Goal: Task Accomplishment & Management: Manage account settings

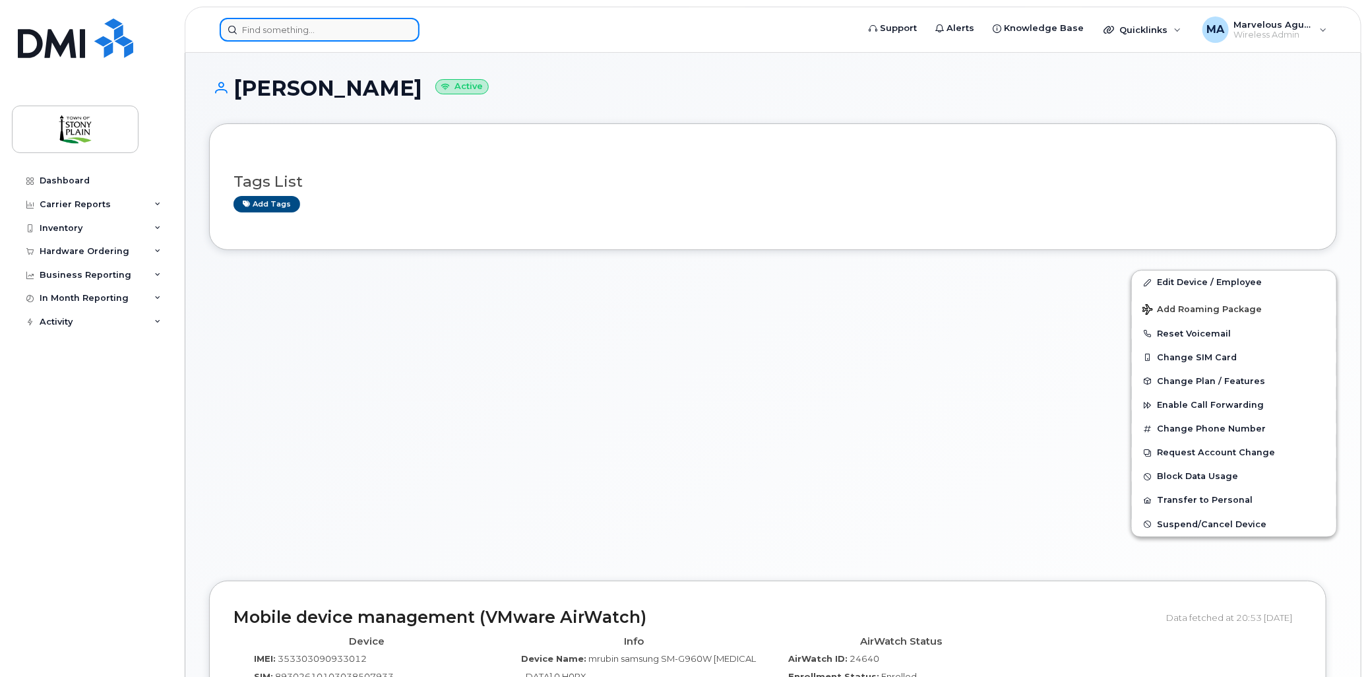
click at [299, 35] on input at bounding box center [320, 30] width 200 height 24
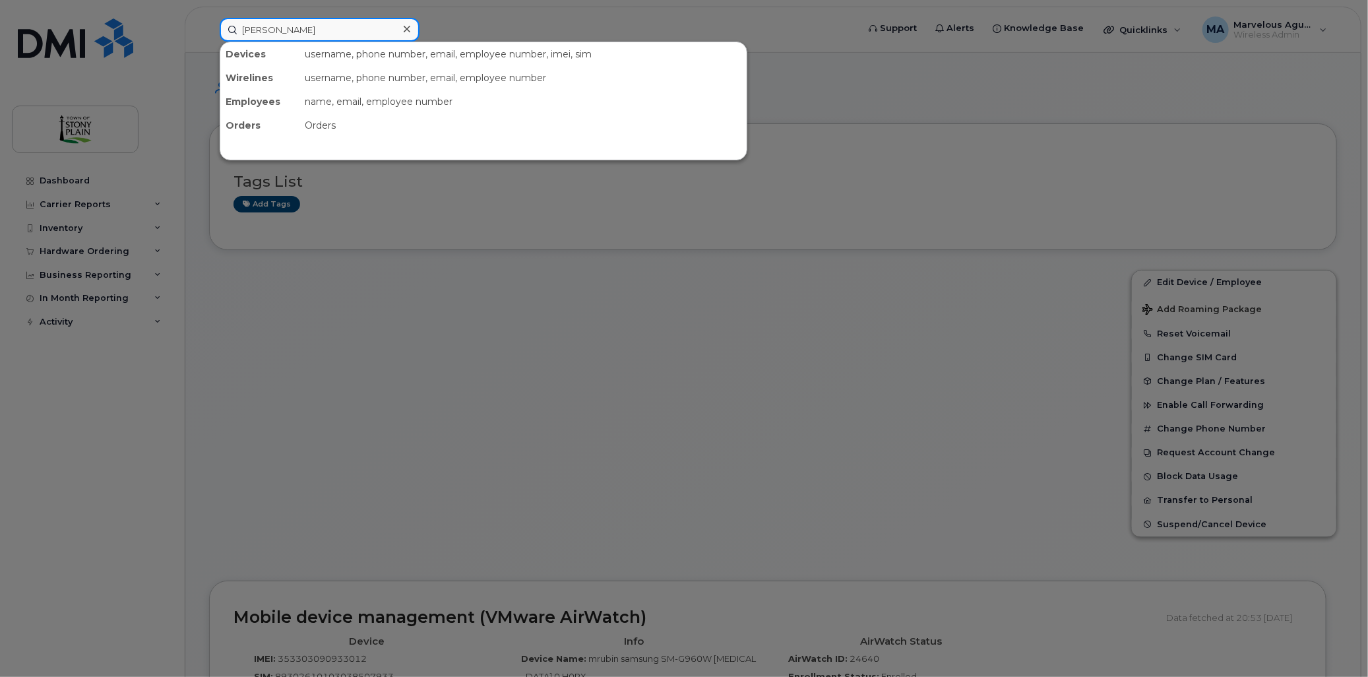
type input "jacob"
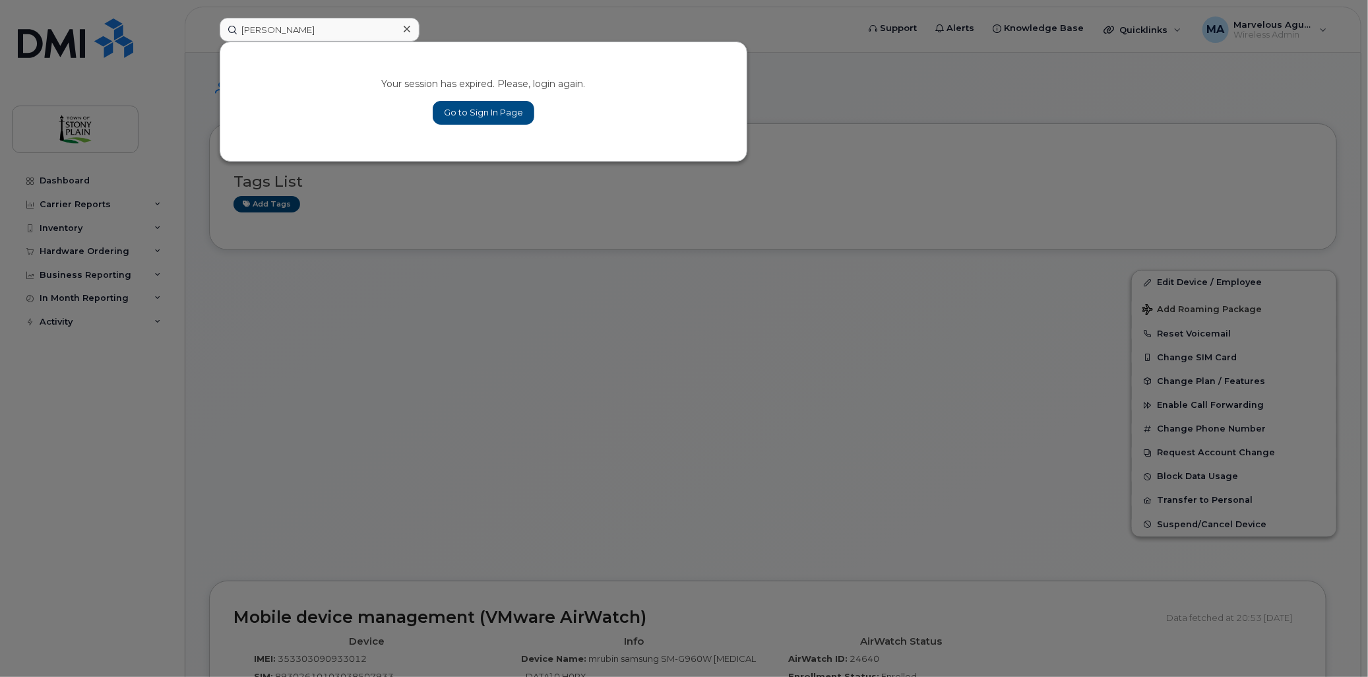
click at [487, 98] on div "Your session has expired. Please, login again. Go to Sign In Page" at bounding box center [483, 101] width 526 height 119
click at [483, 113] on link "Go to Sign In Page" at bounding box center [484, 113] width 102 height 24
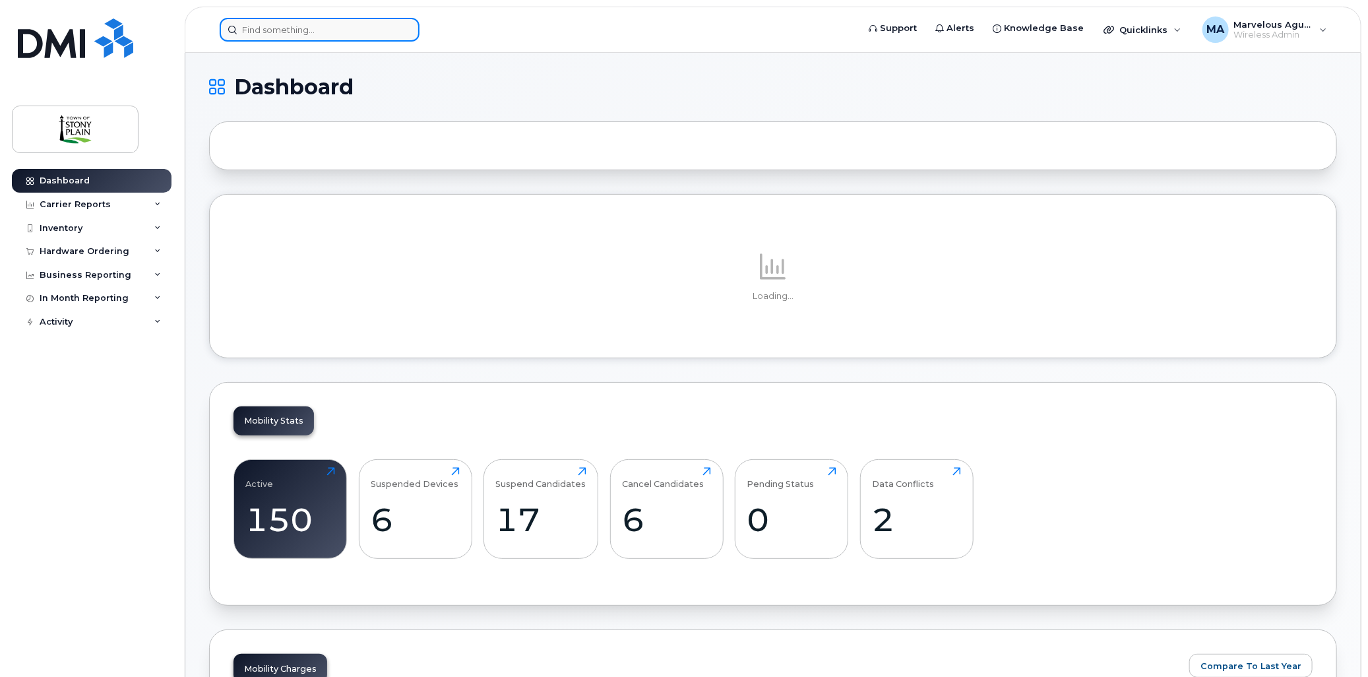
click at [262, 40] on input at bounding box center [320, 30] width 200 height 24
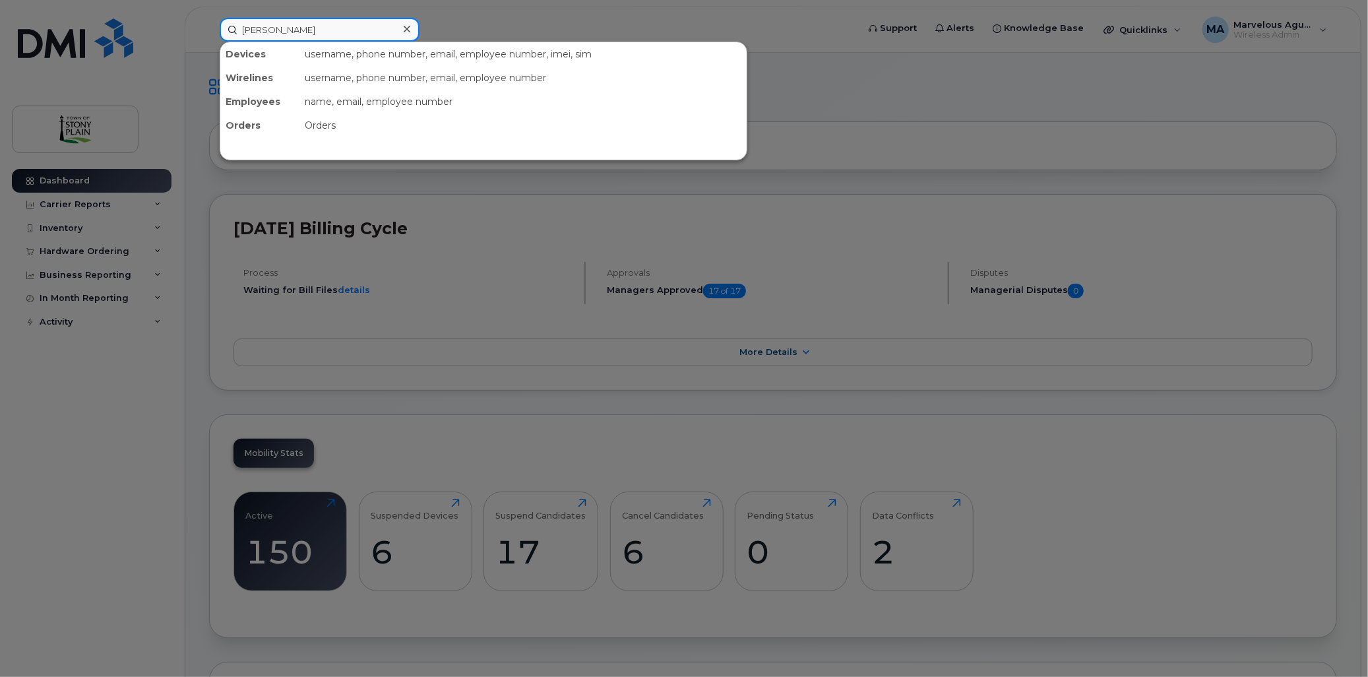
type input "jacob"
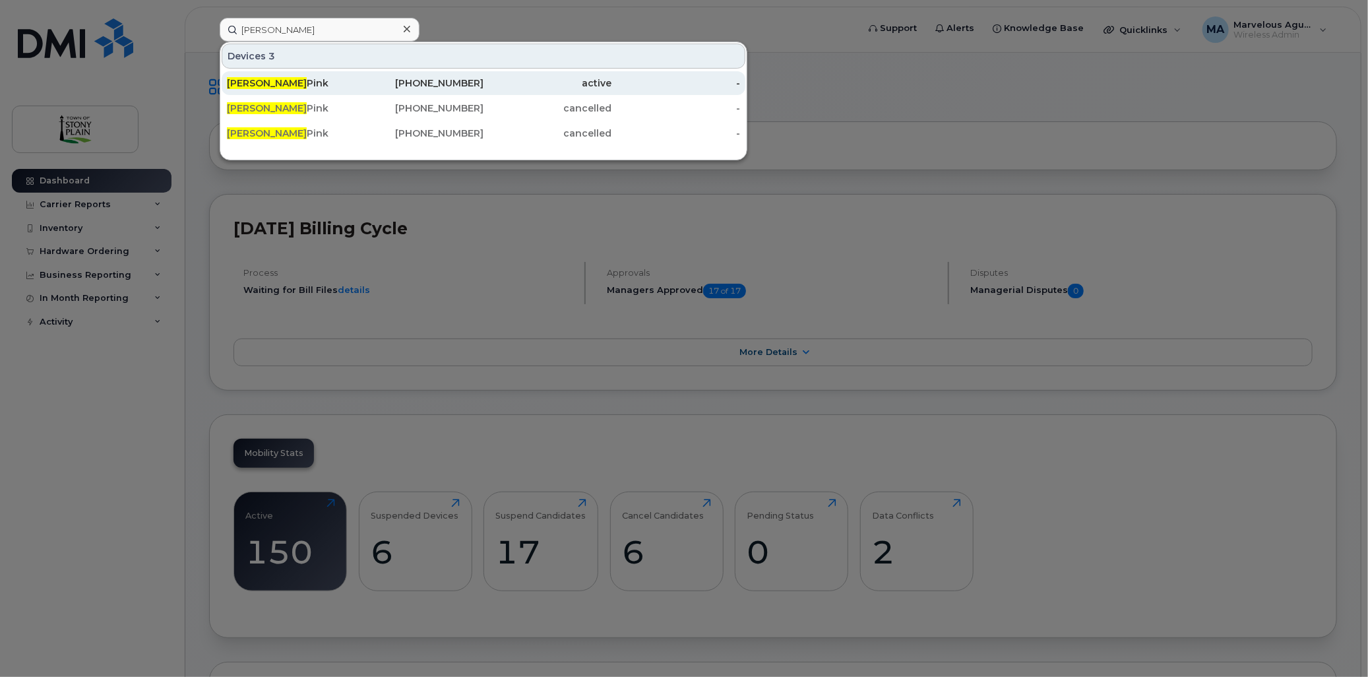
click at [350, 84] on div "Jacob Pink" at bounding box center [291, 83] width 129 height 13
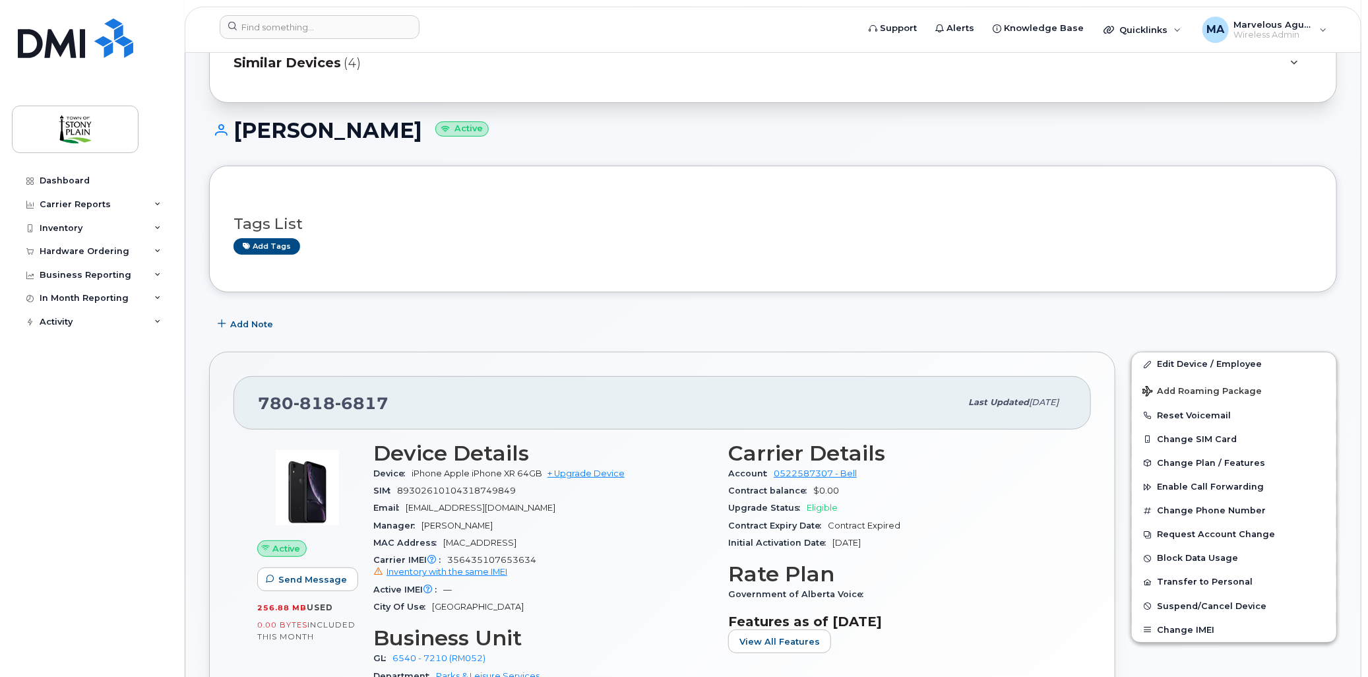
scroll to position [146, 0]
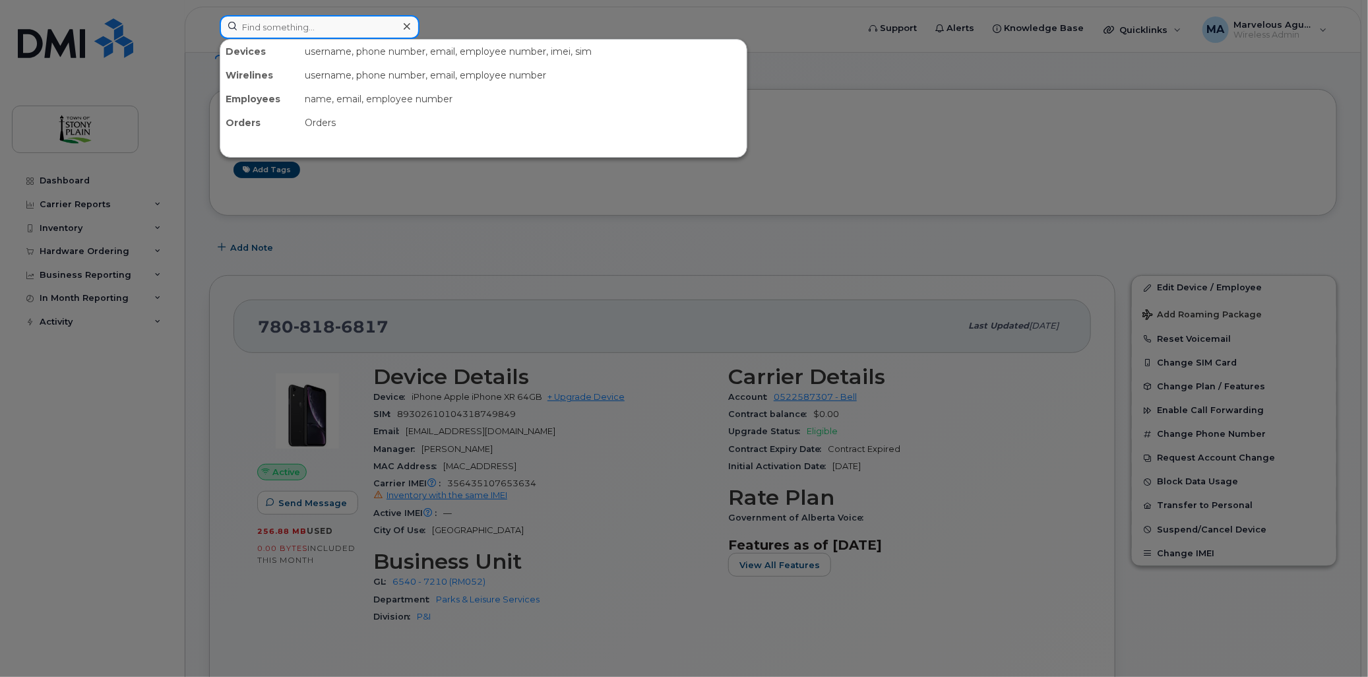
click at [340, 28] on input at bounding box center [320, 27] width 200 height 24
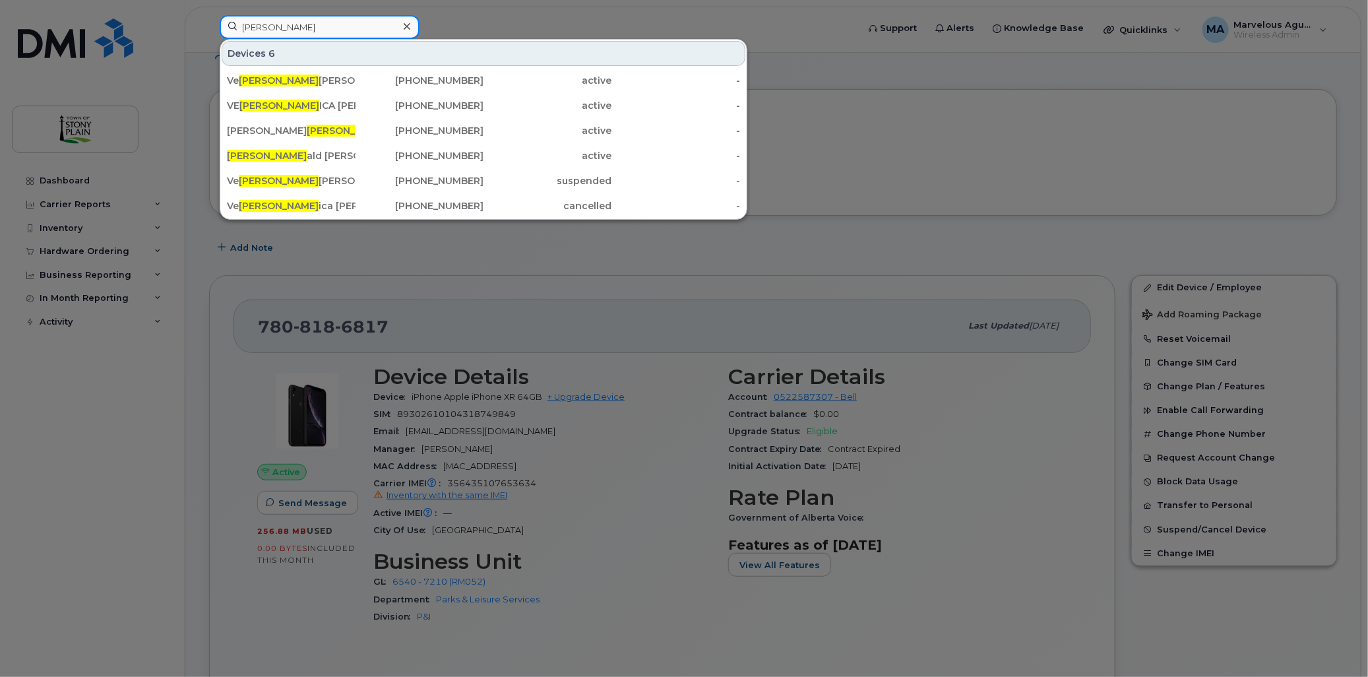
type input "Ron"
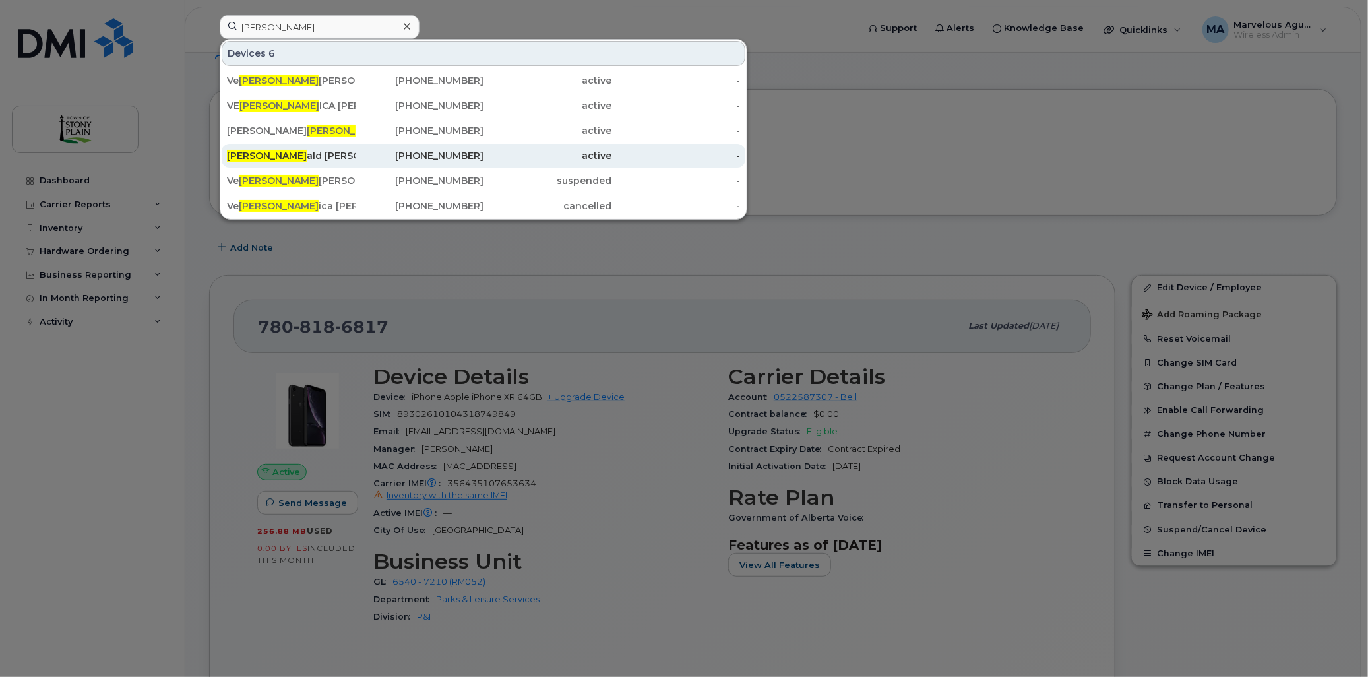
click at [290, 160] on div "Ron ald Fenske" at bounding box center [291, 155] width 129 height 13
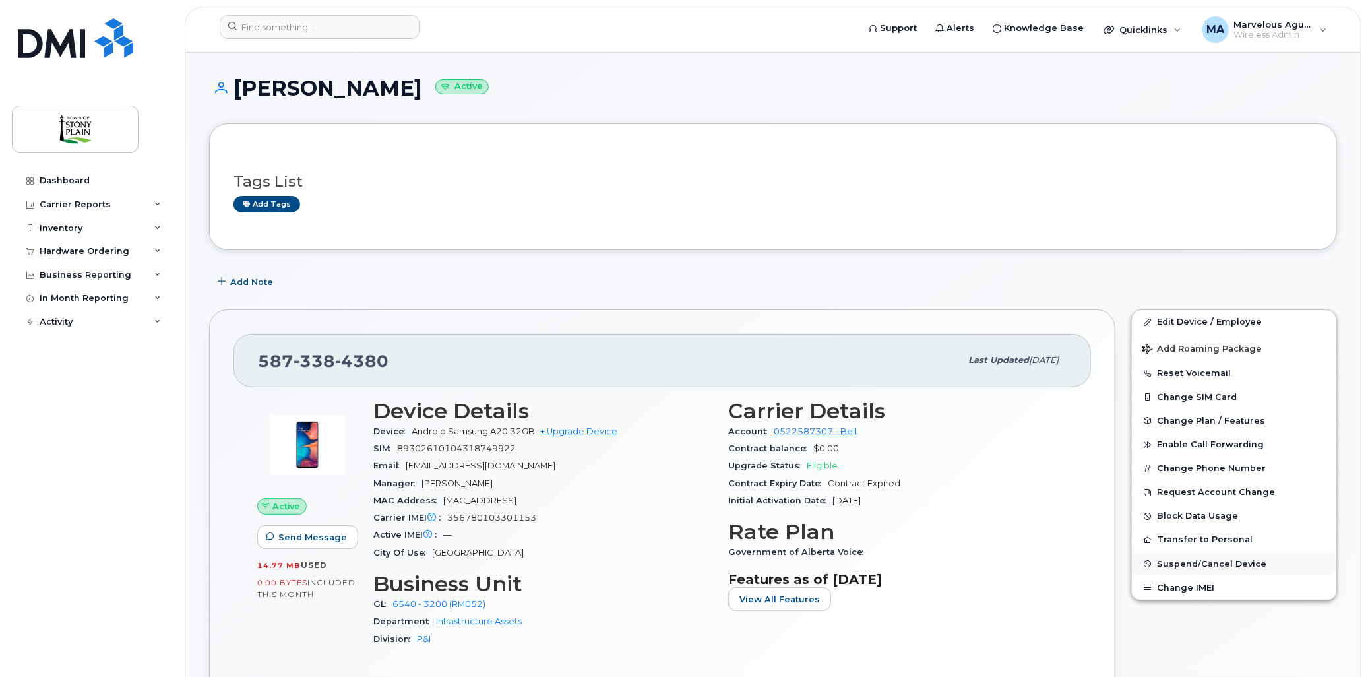
click at [1197, 569] on span "Suspend/Cancel Device" at bounding box center [1211, 564] width 109 height 10
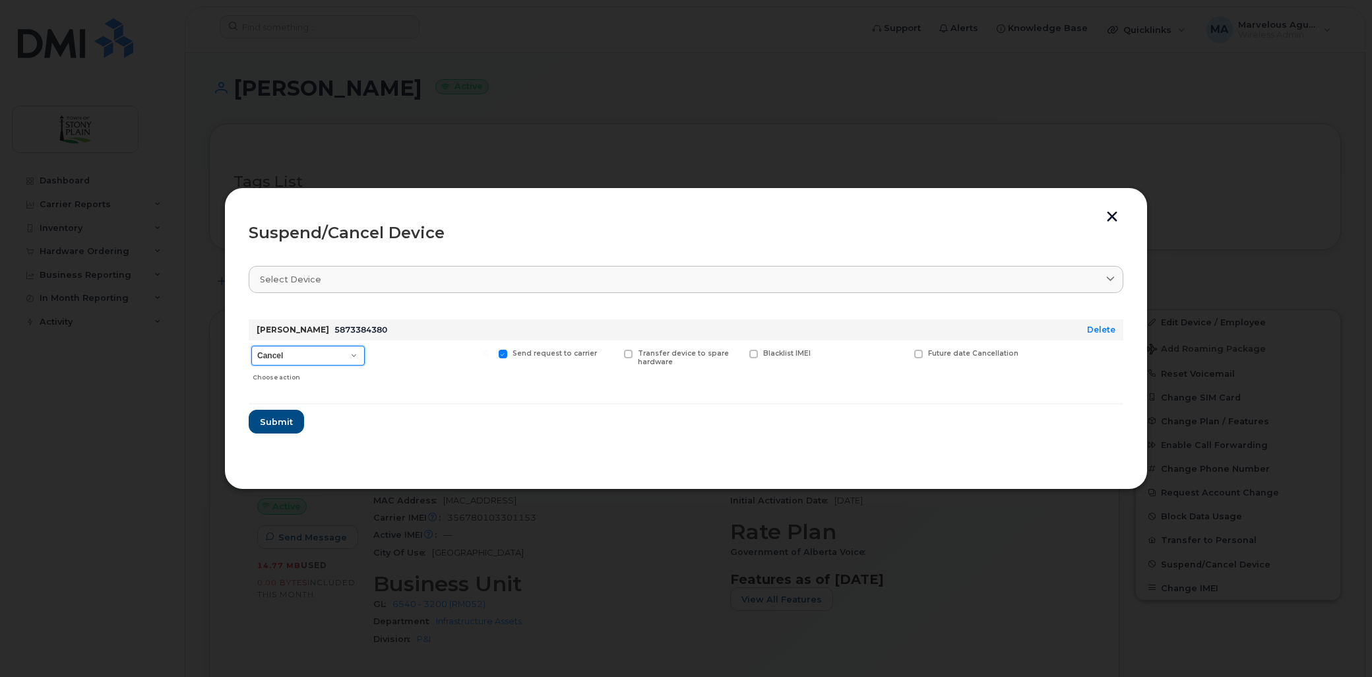
click at [334, 353] on select "Cancel Suspend - Extend Suspension Suspend - Reduced Rate Suspend - Full Rate S…" at bounding box center [307, 356] width 113 height 20
select select "[object Object]"
click at [251, 346] on select "Cancel Suspend - Extend Suspension Suspend - Reduced Rate Suspend - Full Rate S…" at bounding box center [307, 356] width 113 height 20
click at [288, 418] on span "Submit" at bounding box center [275, 422] width 33 height 13
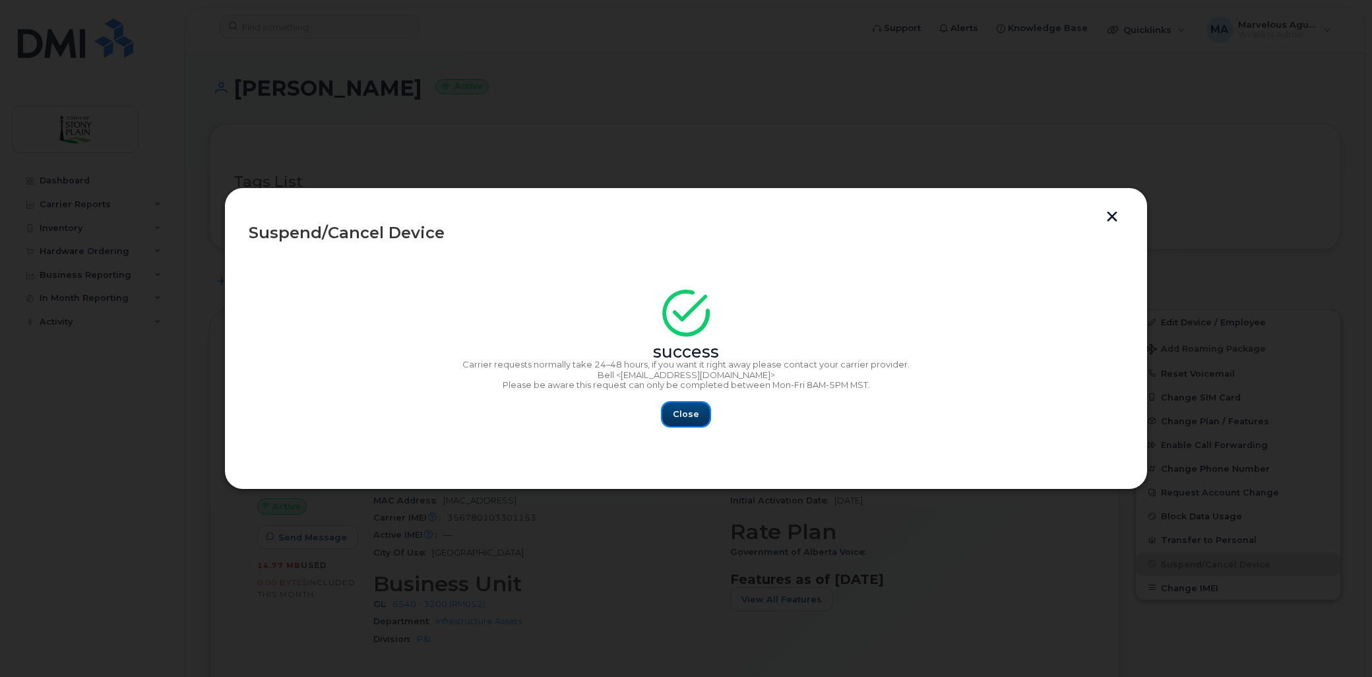
click at [683, 414] on span "Close" at bounding box center [686, 414] width 26 height 13
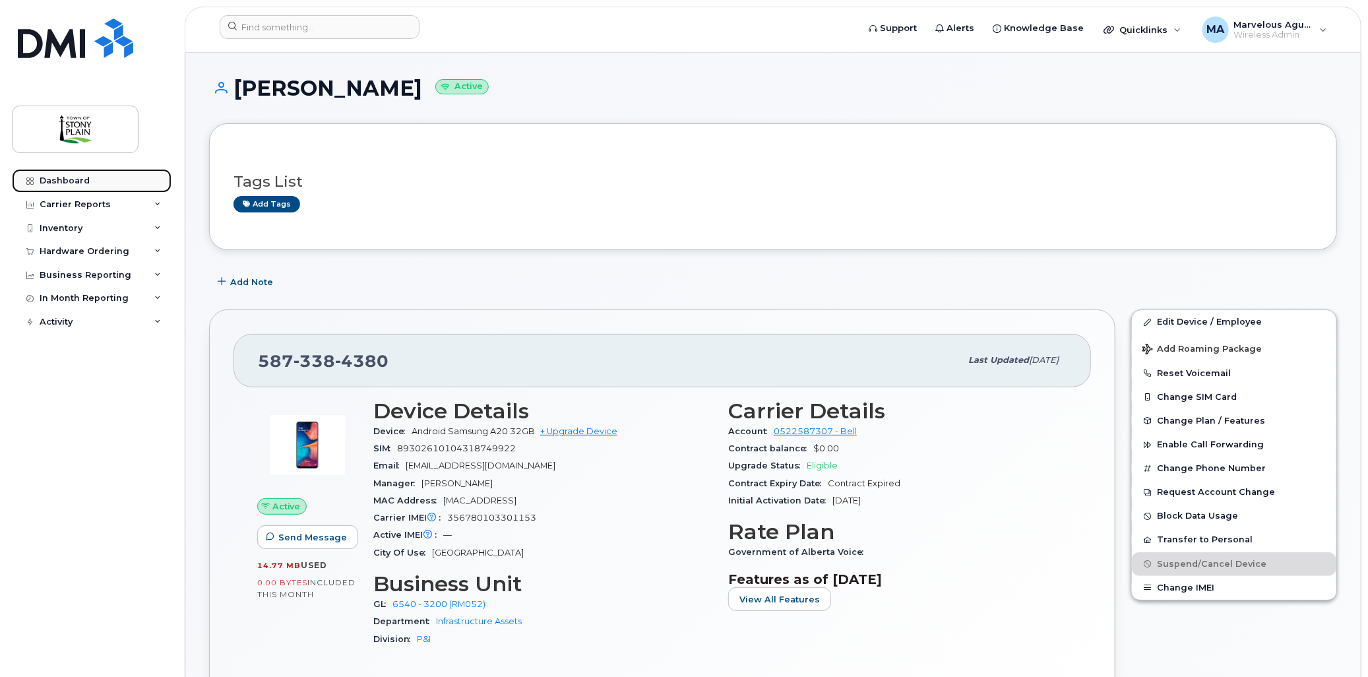
click at [69, 182] on div "Dashboard" at bounding box center [65, 180] width 50 height 11
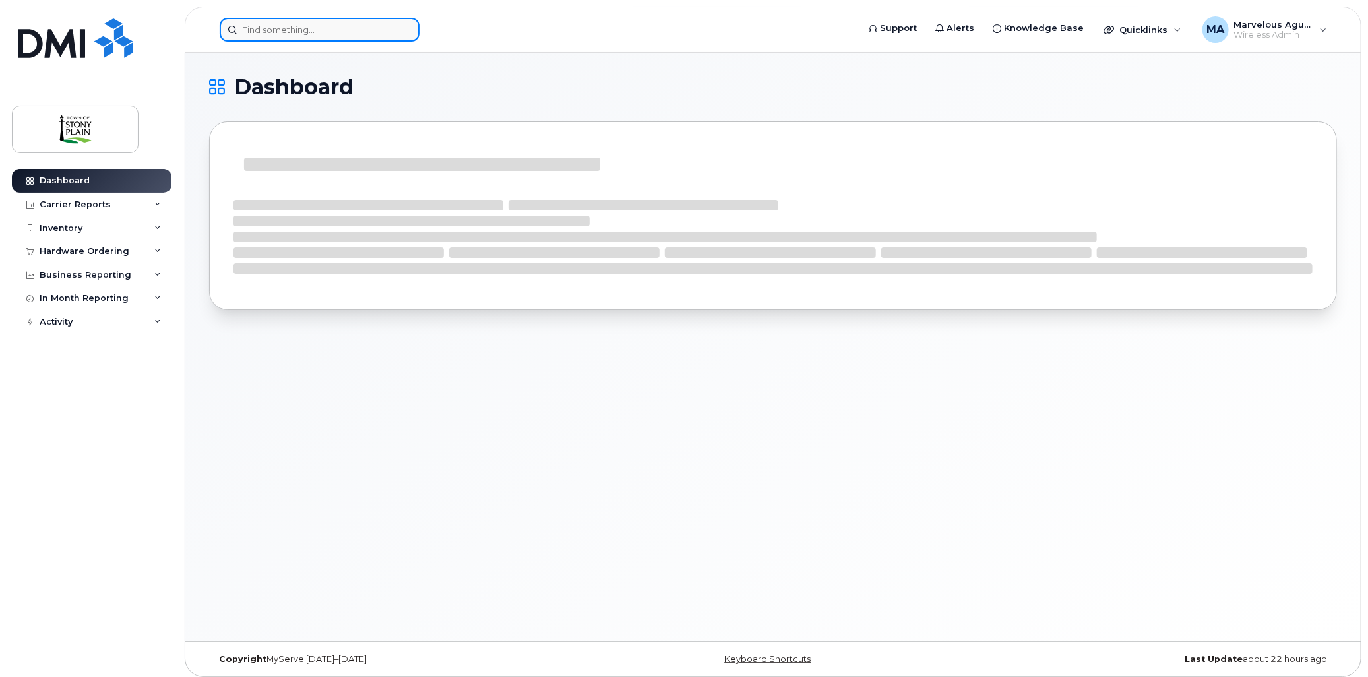
click at [293, 32] on input at bounding box center [320, 30] width 200 height 24
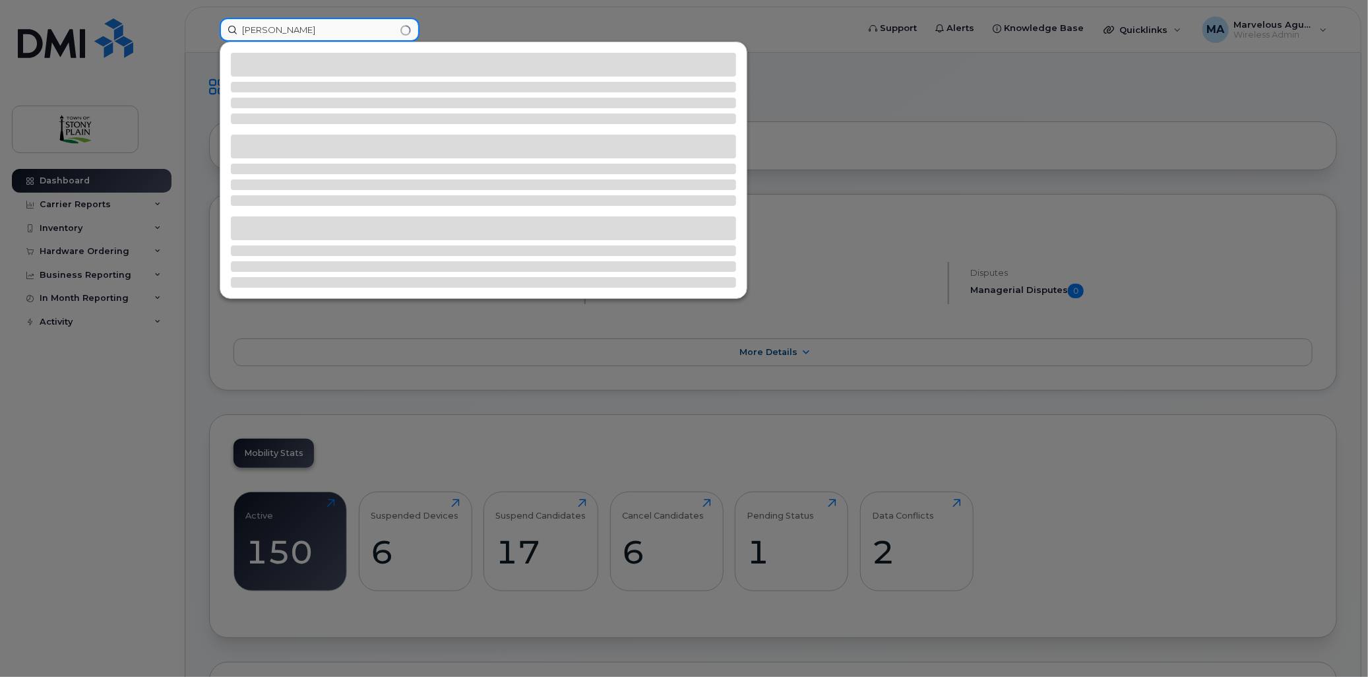
type input "Ron"
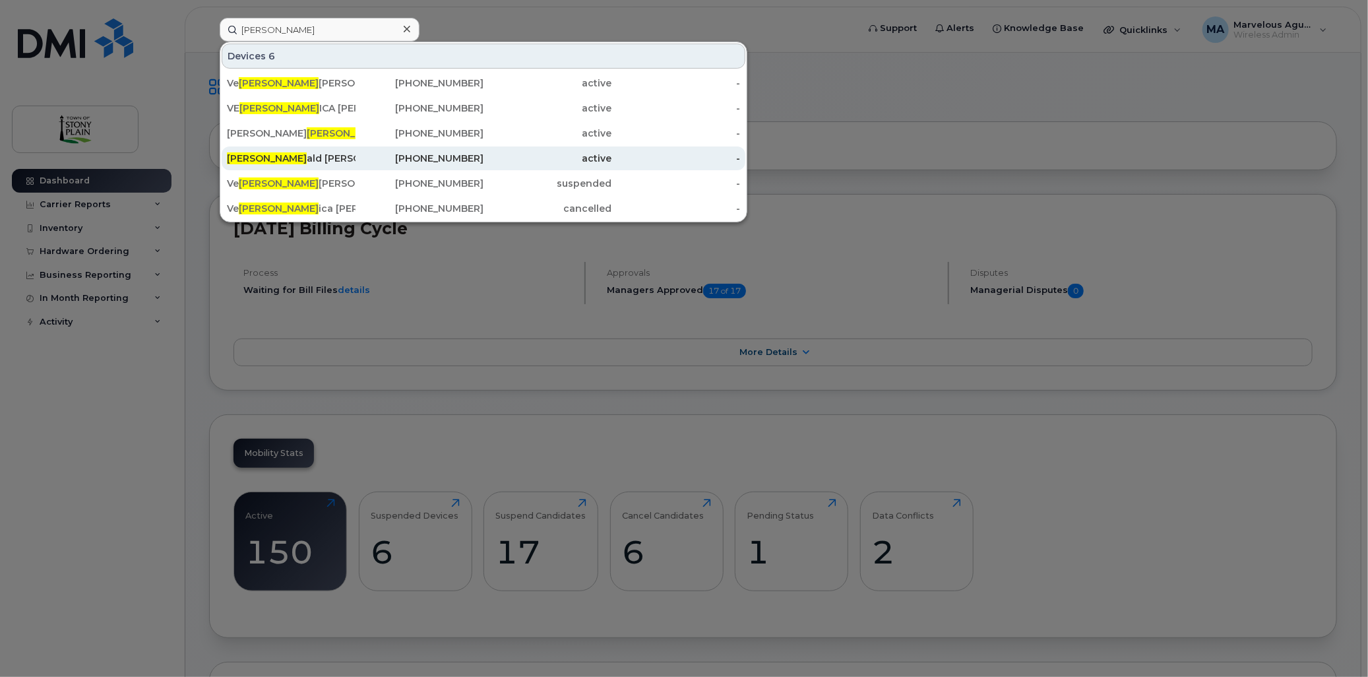
click at [288, 157] on div "Ron ald Fenske" at bounding box center [291, 158] width 129 height 13
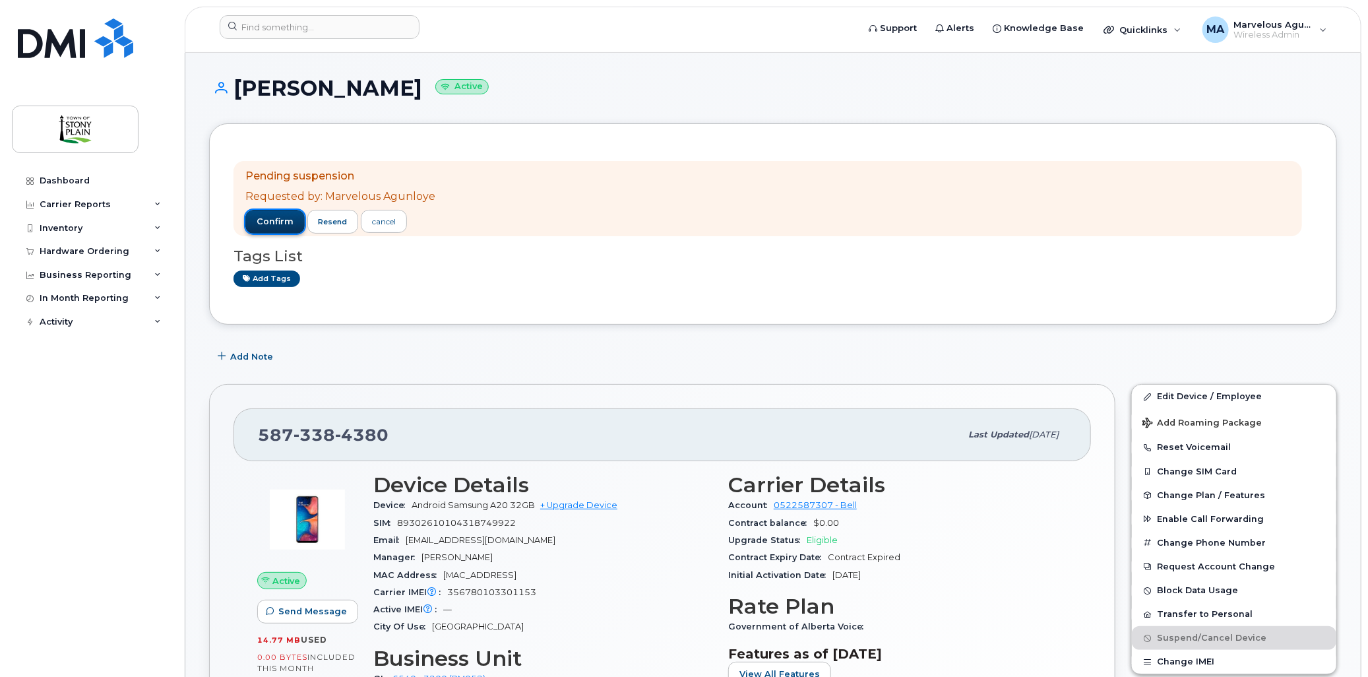
click at [274, 222] on span "confirm" at bounding box center [275, 222] width 37 height 12
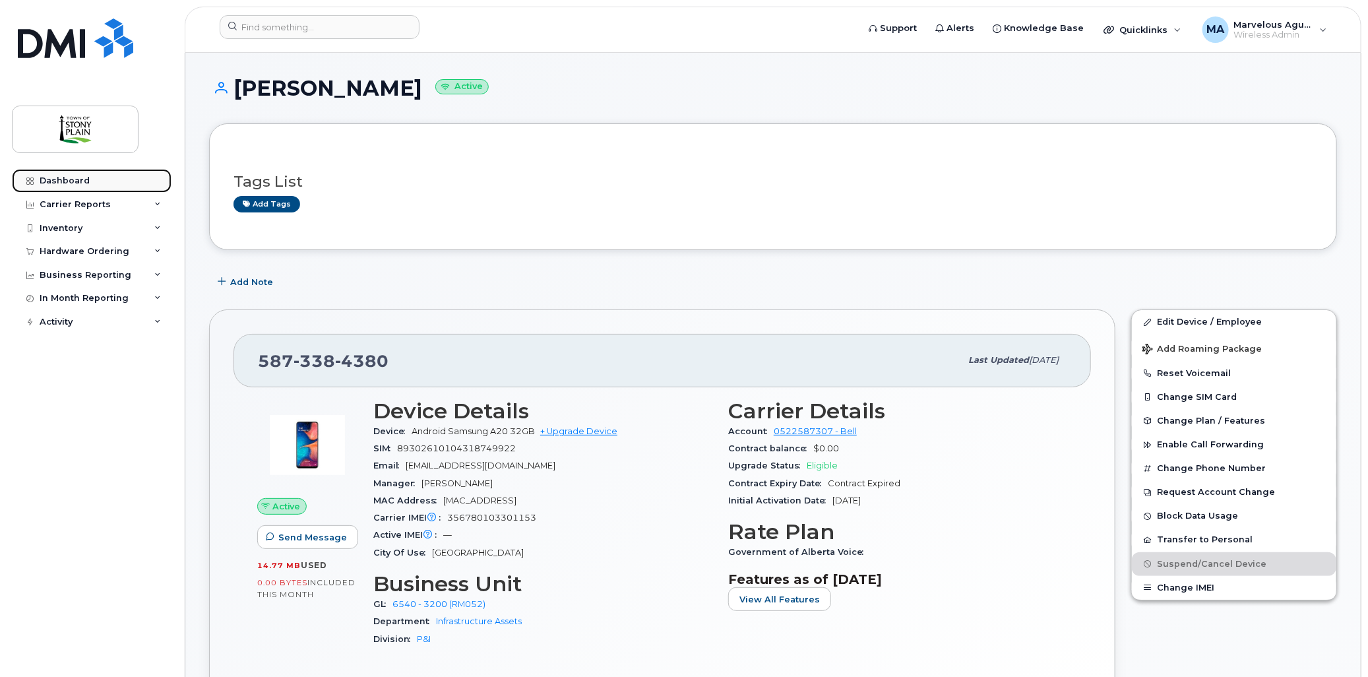
click at [87, 183] on div "Dashboard" at bounding box center [65, 180] width 50 height 11
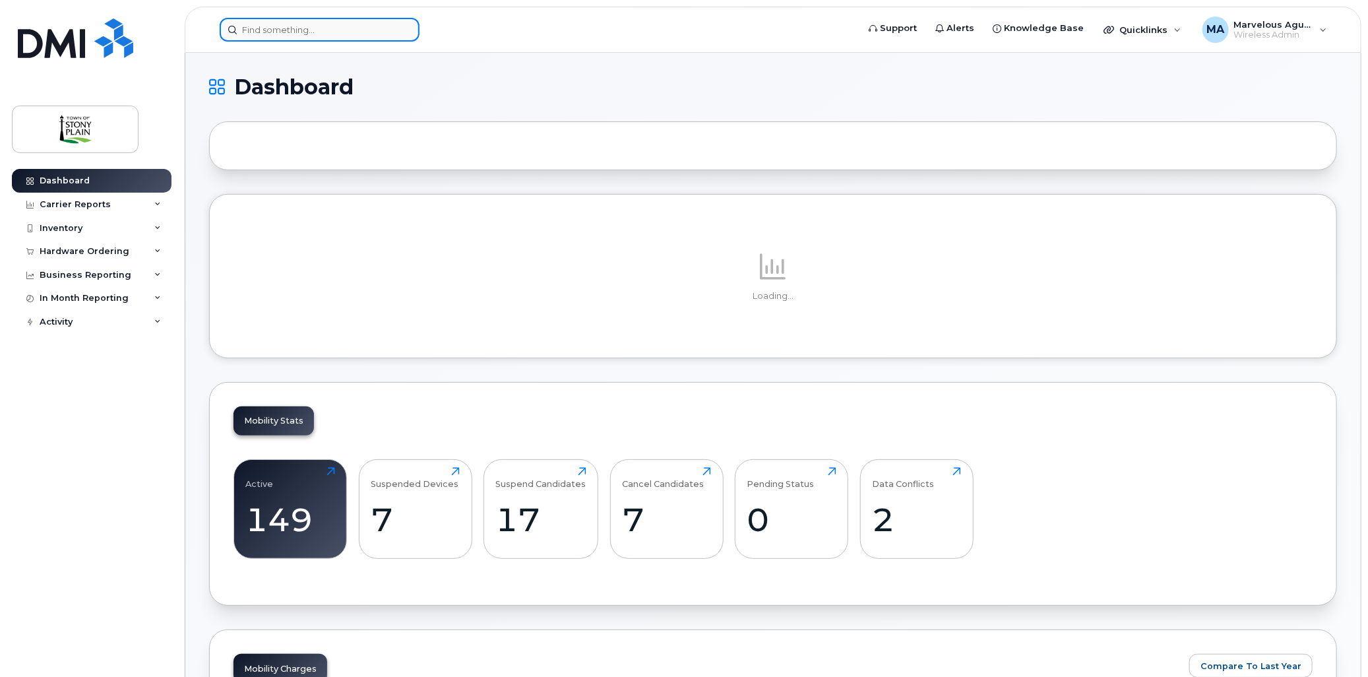
click at [287, 36] on input at bounding box center [320, 30] width 200 height 24
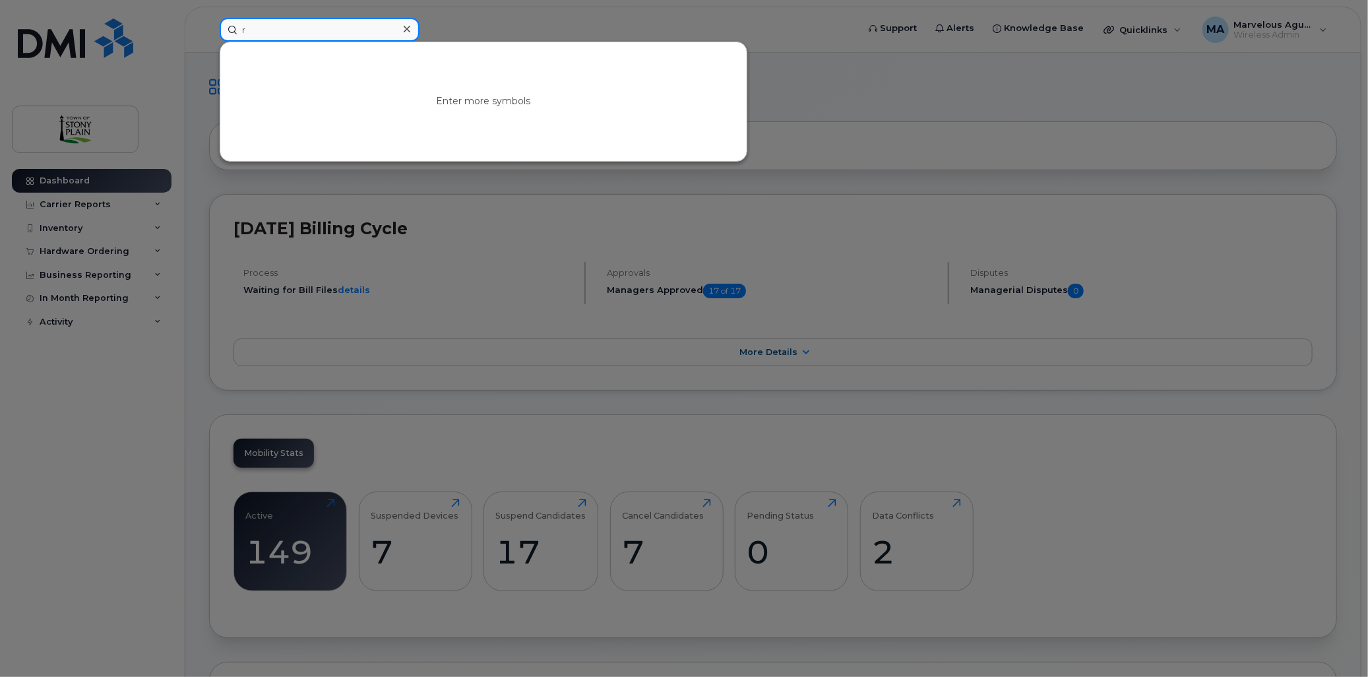
click at [367, 34] on input "r" at bounding box center [320, 30] width 200 height 24
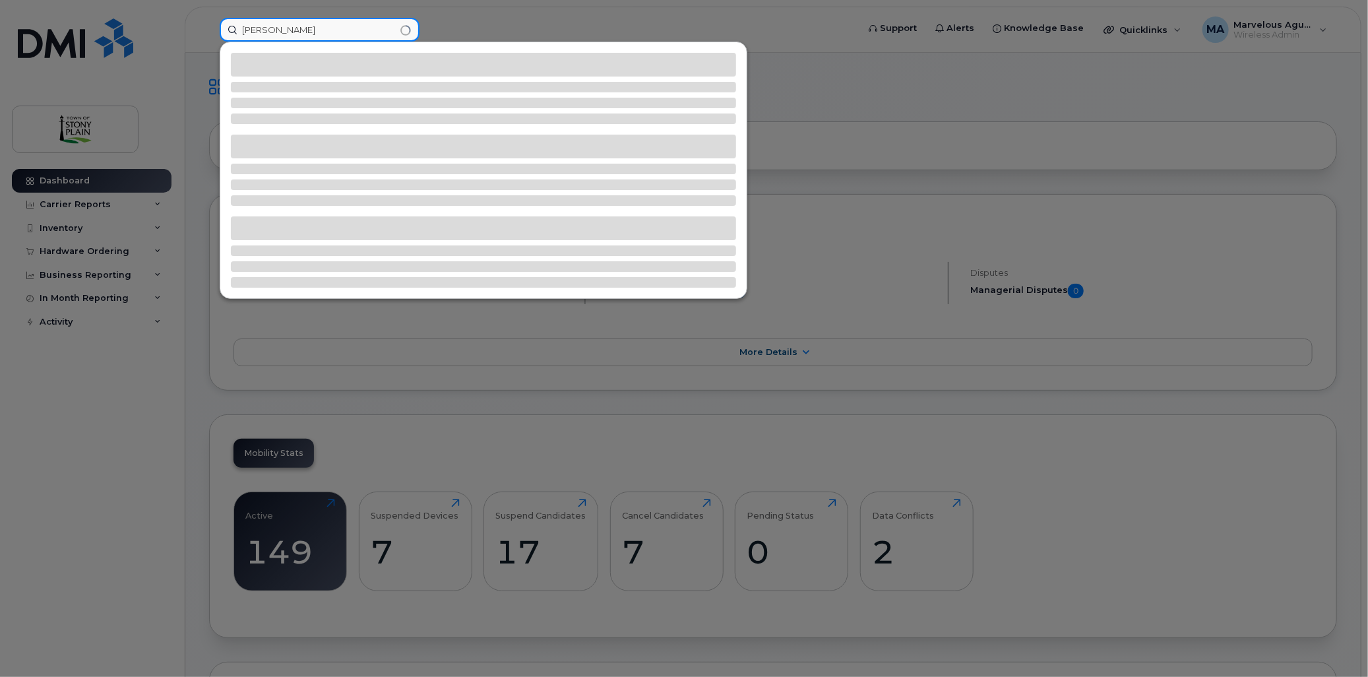
type input "ron"
